Goal: Task Accomplishment & Management: Manage account settings

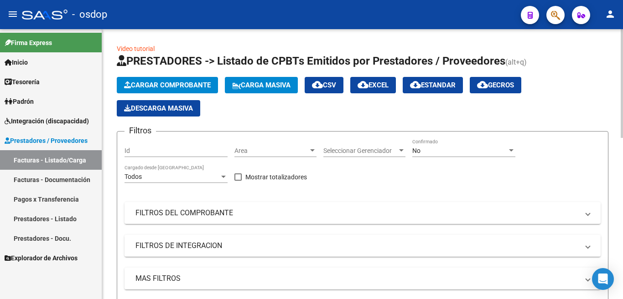
scroll to position [137, 0]
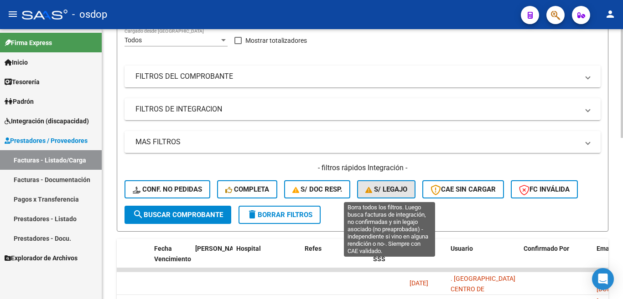
click at [401, 196] on button "S/ legajo" at bounding box center [386, 189] width 58 height 18
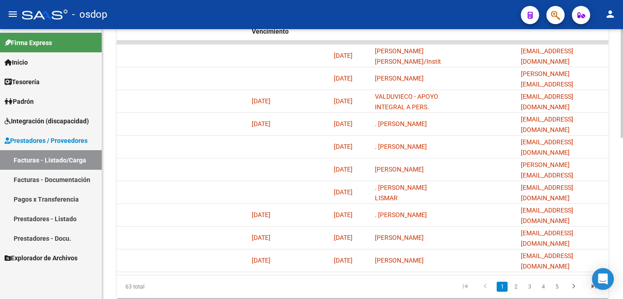
scroll to position [401, 0]
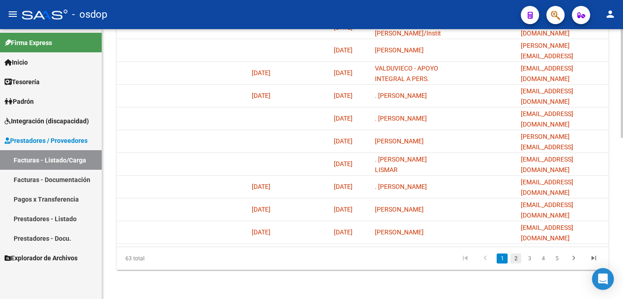
click at [518, 257] on link "2" at bounding box center [515, 259] width 11 height 10
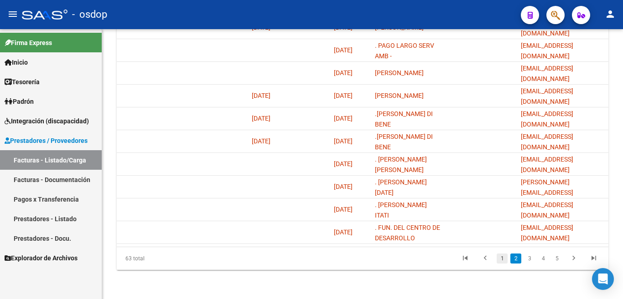
click at [501, 262] on link "1" at bounding box center [501, 259] width 11 height 10
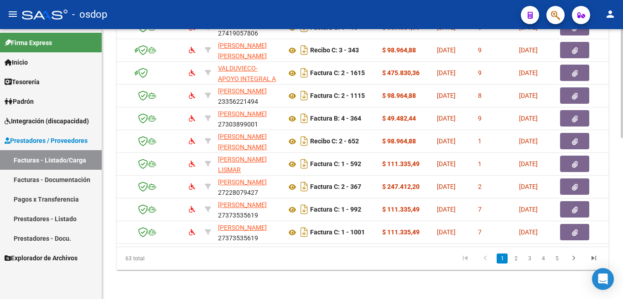
scroll to position [0, 0]
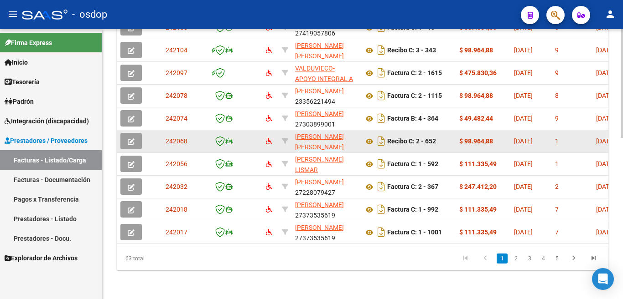
click at [132, 139] on icon "button" at bounding box center [131, 142] width 7 height 7
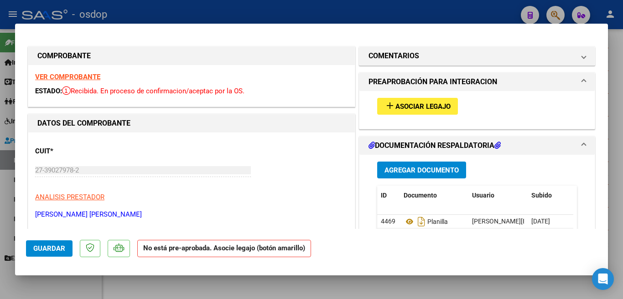
click at [413, 104] on span "Asociar Legajo" at bounding box center [422, 107] width 55 height 8
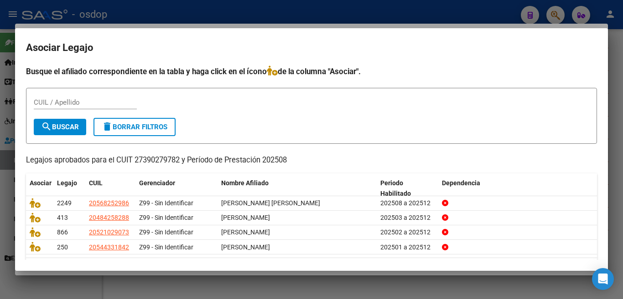
click at [0, 158] on div at bounding box center [311, 149] width 623 height 299
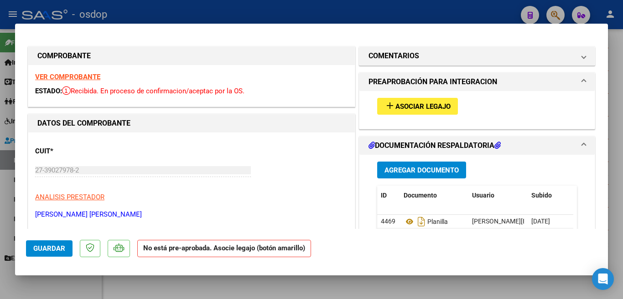
scroll to position [46, 0]
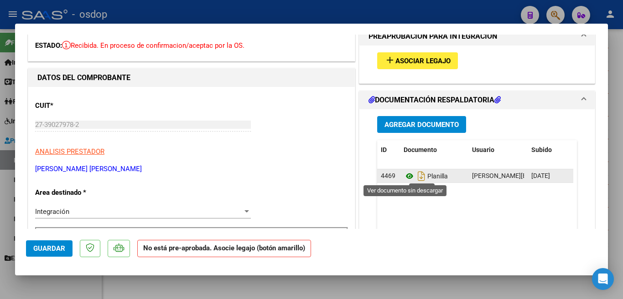
click at [404, 178] on icon at bounding box center [409, 176] width 12 height 11
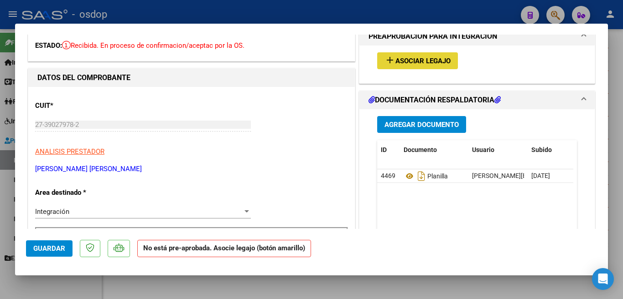
click at [412, 68] on button "add Asociar Legajo" at bounding box center [417, 60] width 81 height 17
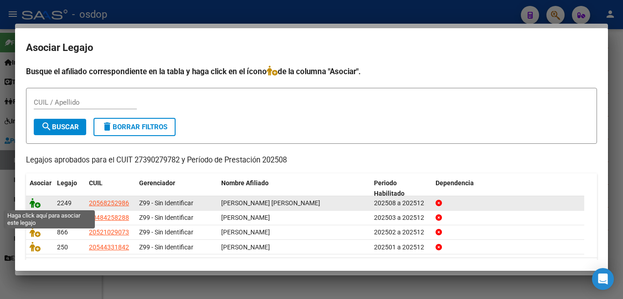
click at [32, 207] on icon at bounding box center [35, 203] width 11 height 10
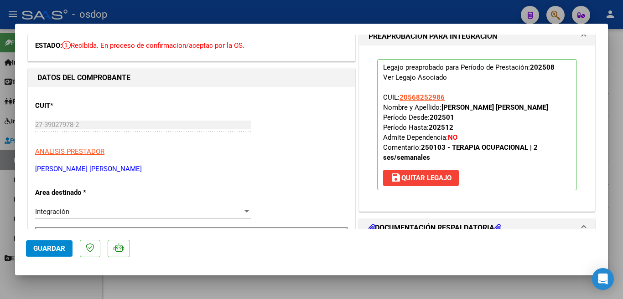
click at [64, 246] on span "Guardar" at bounding box center [49, 249] width 32 height 8
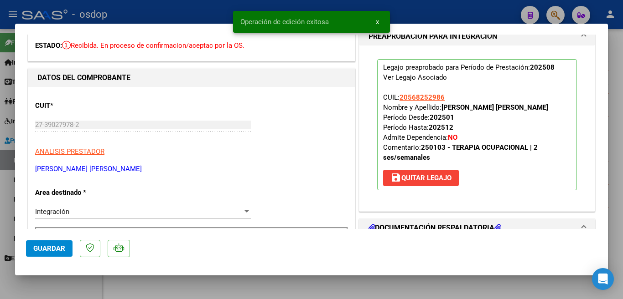
click at [393, 293] on div at bounding box center [311, 149] width 623 height 299
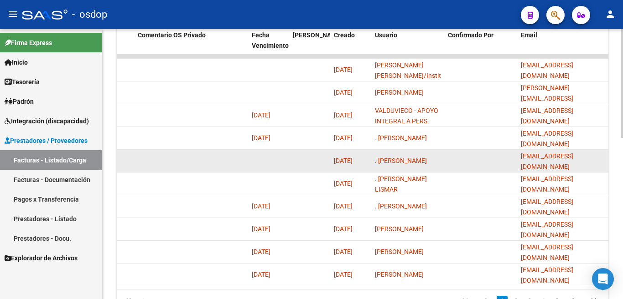
scroll to position [401, 0]
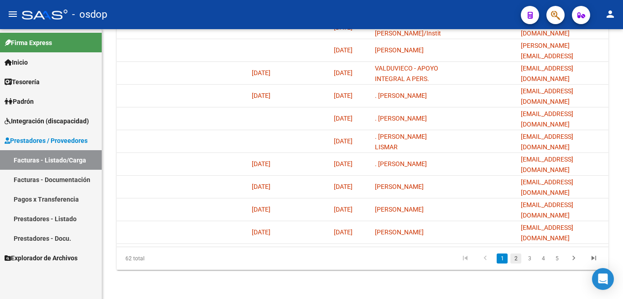
click at [517, 254] on link "2" at bounding box center [515, 259] width 11 height 10
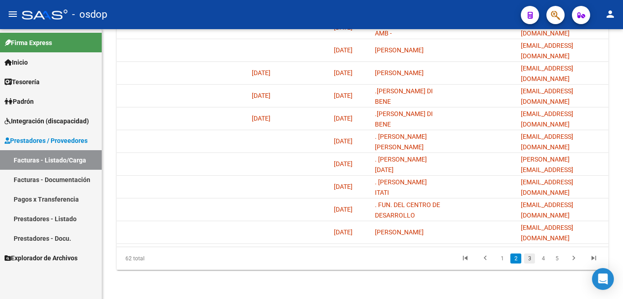
click at [526, 260] on link "3" at bounding box center [529, 259] width 11 height 10
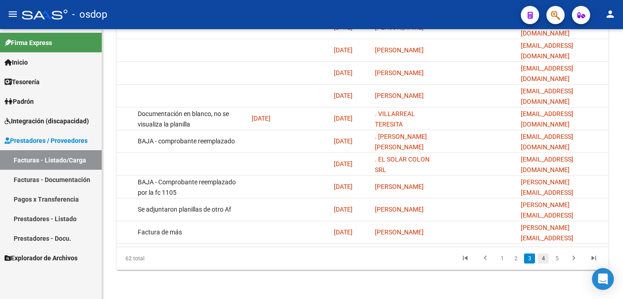
click at [545, 258] on link "4" at bounding box center [542, 259] width 11 height 10
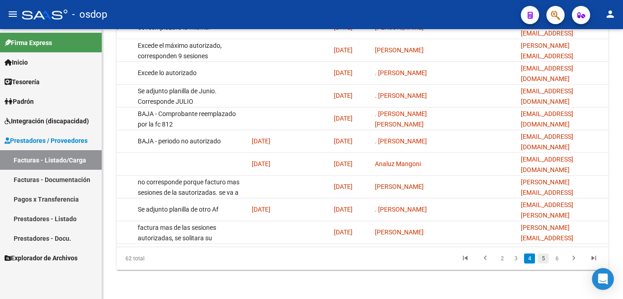
click at [545, 260] on link "5" at bounding box center [542, 259] width 11 height 10
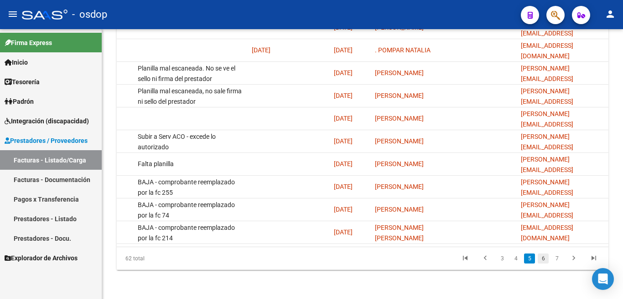
click at [538, 257] on link "6" at bounding box center [542, 259] width 11 height 10
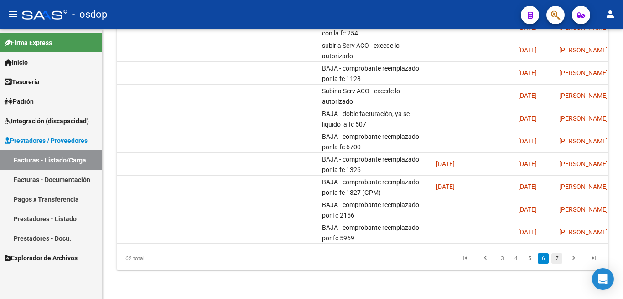
click at [552, 258] on link "7" at bounding box center [556, 259] width 11 height 10
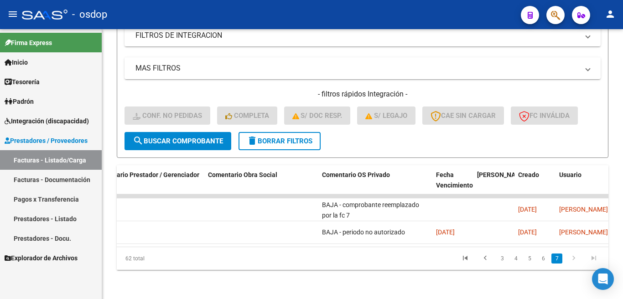
scroll to position [218, 0]
